Goal: Task Accomplishment & Management: Manage account settings

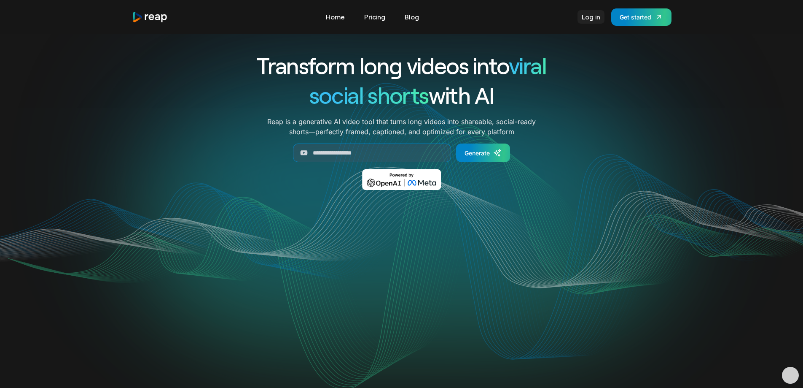
click at [595, 18] on link "Log in" at bounding box center [591, 16] width 27 height 13
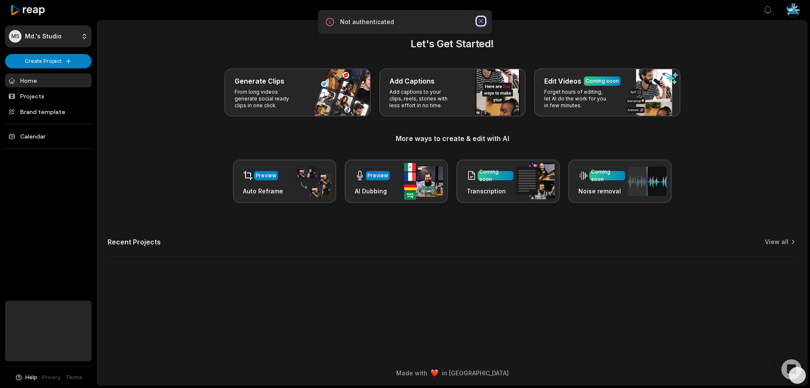
click at [482, 20] on icon "button" at bounding box center [481, 21] width 4 height 4
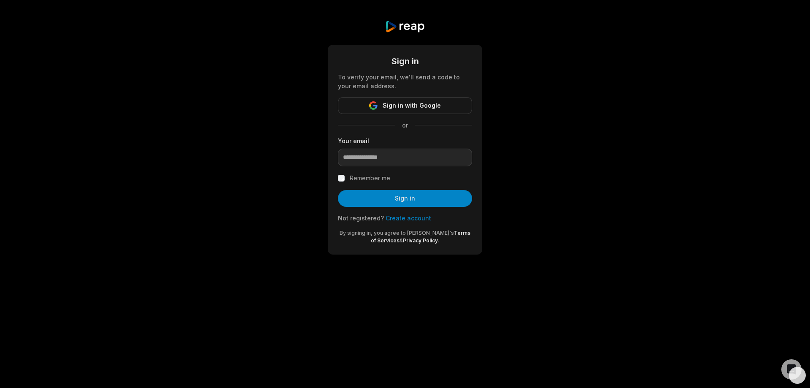
click at [525, 154] on div "Sign in To verify your email, we'll send a code to your email address. Sign in …" at bounding box center [405, 137] width 810 height 275
click at [383, 151] on input "email" at bounding box center [405, 157] width 134 height 18
click at [380, 155] on input "email" at bounding box center [405, 157] width 134 height 18
click at [381, 154] on input "email" at bounding box center [405, 157] width 134 height 18
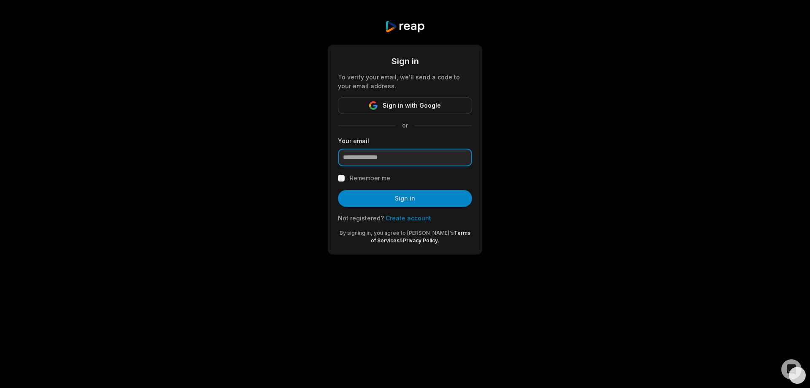
click at [386, 154] on input "email" at bounding box center [405, 157] width 134 height 18
type input "**********"
click at [433, 178] on div "Remember me" at bounding box center [405, 178] width 134 height 10
drag, startPoint x: 414, startPoint y: 198, endPoint x: 362, endPoint y: 210, distance: 53.2
click at [415, 198] on button "Sign in" at bounding box center [405, 198] width 134 height 17
